Goal: Check status: Check status

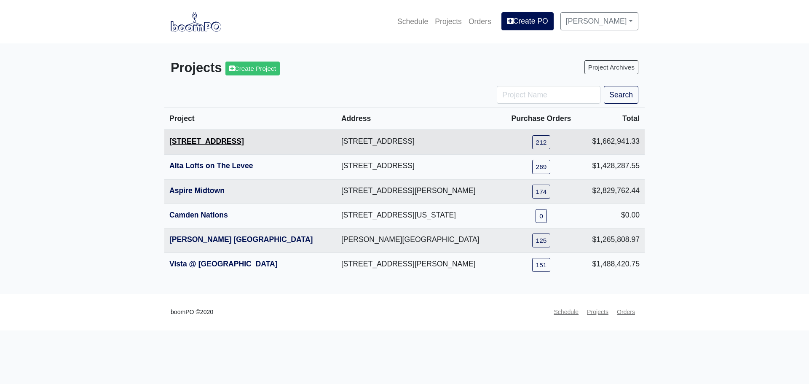
click at [197, 145] on link "[STREET_ADDRESS]" at bounding box center [206, 141] width 75 height 8
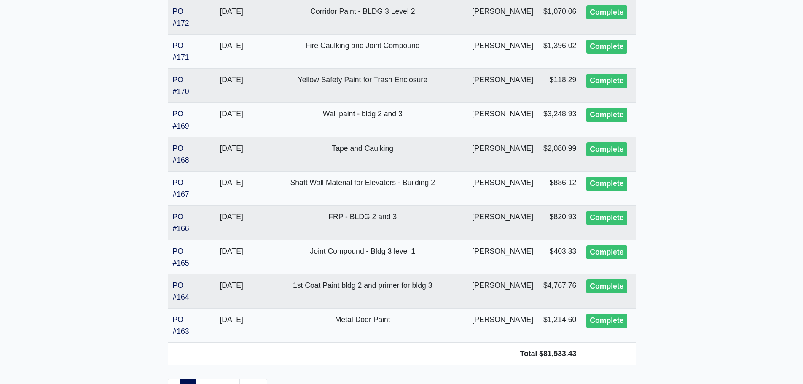
scroll to position [1669, 0]
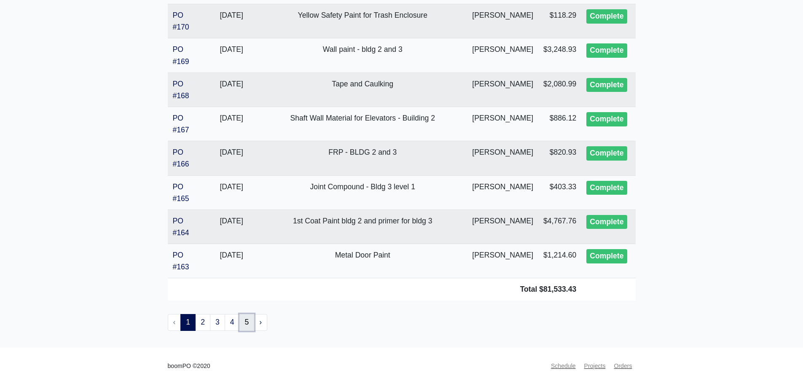
click at [246, 322] on link "5" at bounding box center [246, 322] width 15 height 17
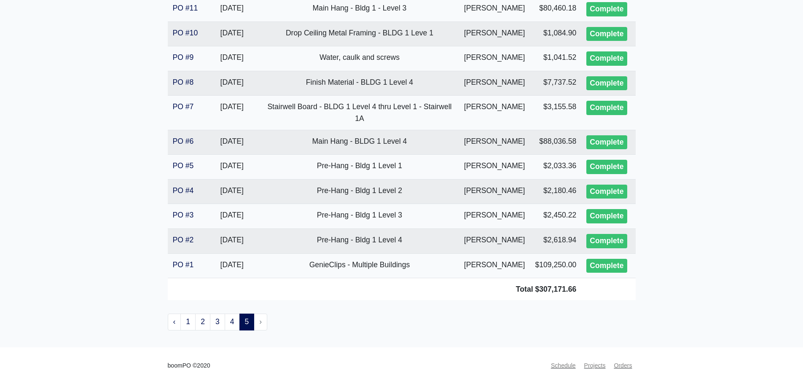
scroll to position [367, 0]
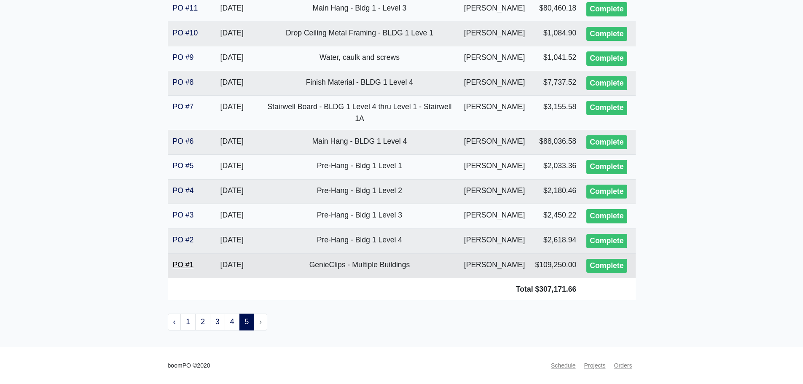
click at [183, 261] on link "PO #1" at bounding box center [183, 265] width 21 height 8
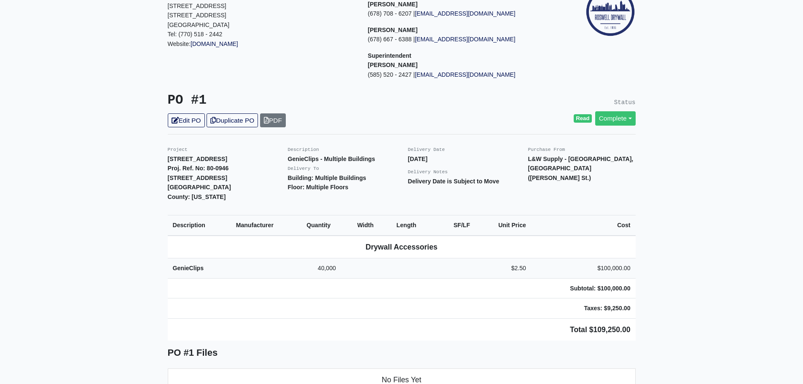
scroll to position [126, 0]
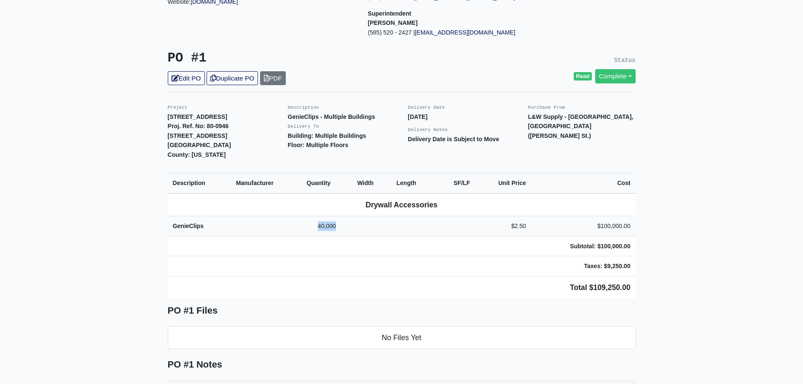
drag, startPoint x: 335, startPoint y: 225, endPoint x: 309, endPoint y: 226, distance: 25.7
click at [309, 226] on td "40,000" at bounding box center [326, 226] width 51 height 20
click at [333, 226] on td "40,000" at bounding box center [326, 226] width 51 height 20
drag, startPoint x: 337, startPoint y: 227, endPoint x: 307, endPoint y: 226, distance: 29.9
click at [304, 226] on td "40,000" at bounding box center [326, 226] width 51 height 20
